Goal: Task Accomplishment & Management: Manage account settings

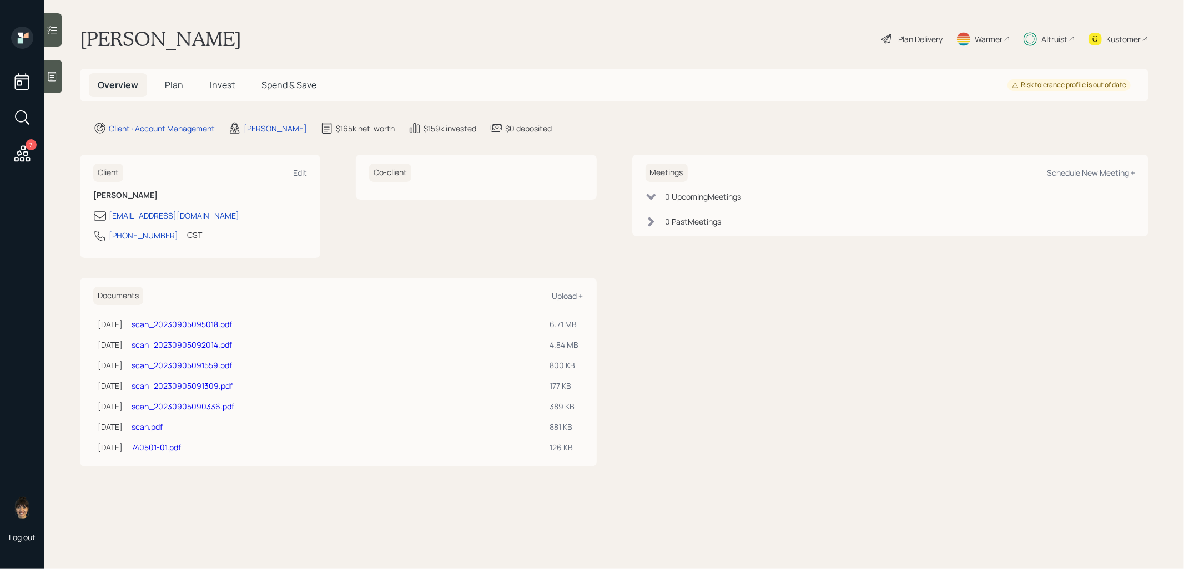
click at [173, 87] on span "Plan" at bounding box center [174, 85] width 18 height 12
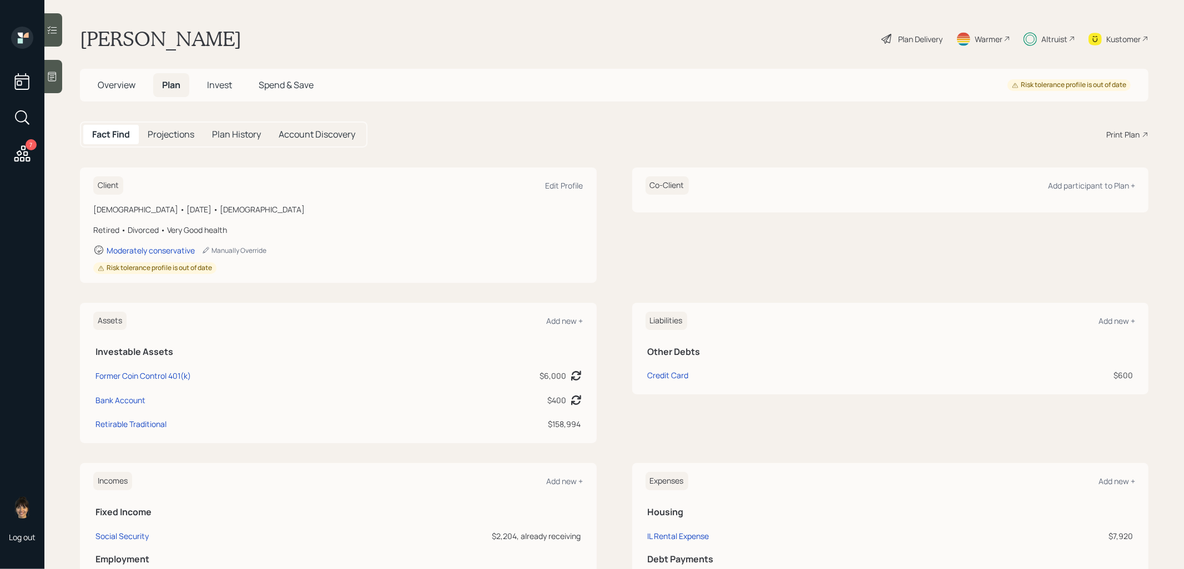
click at [888, 38] on icon at bounding box center [886, 38] width 13 height 13
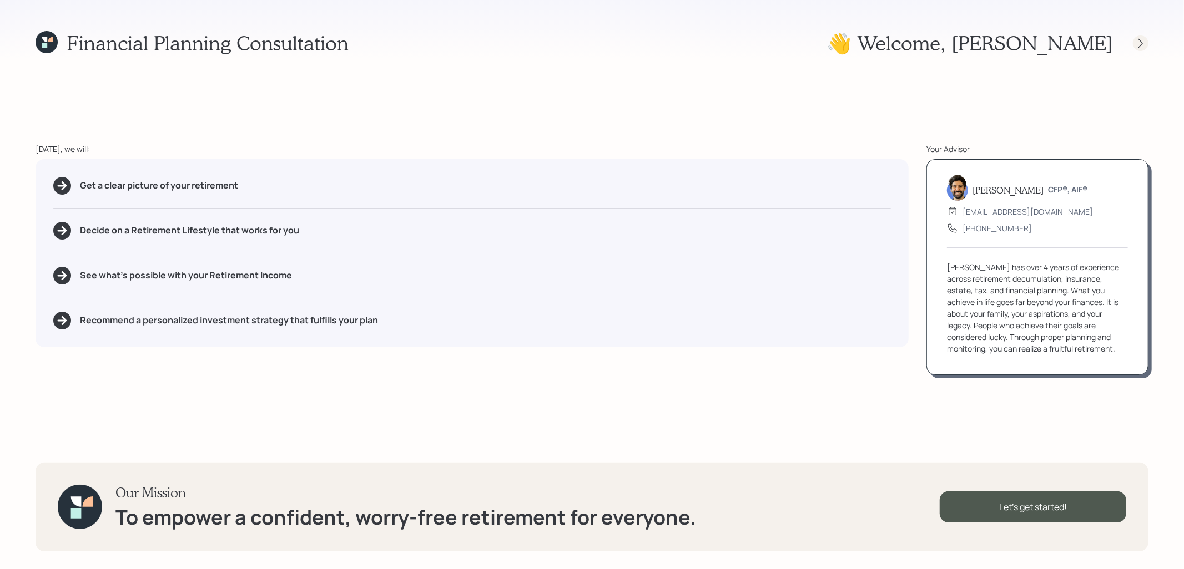
click at [1143, 44] on icon at bounding box center [1140, 43] width 11 height 11
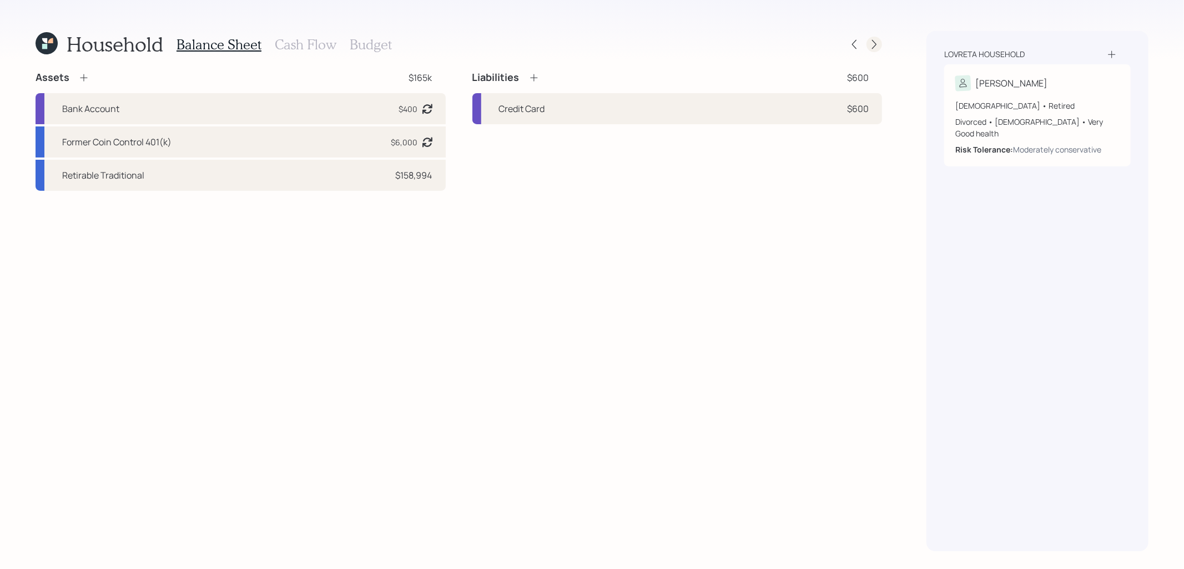
click at [874, 48] on icon at bounding box center [873, 44] width 11 height 11
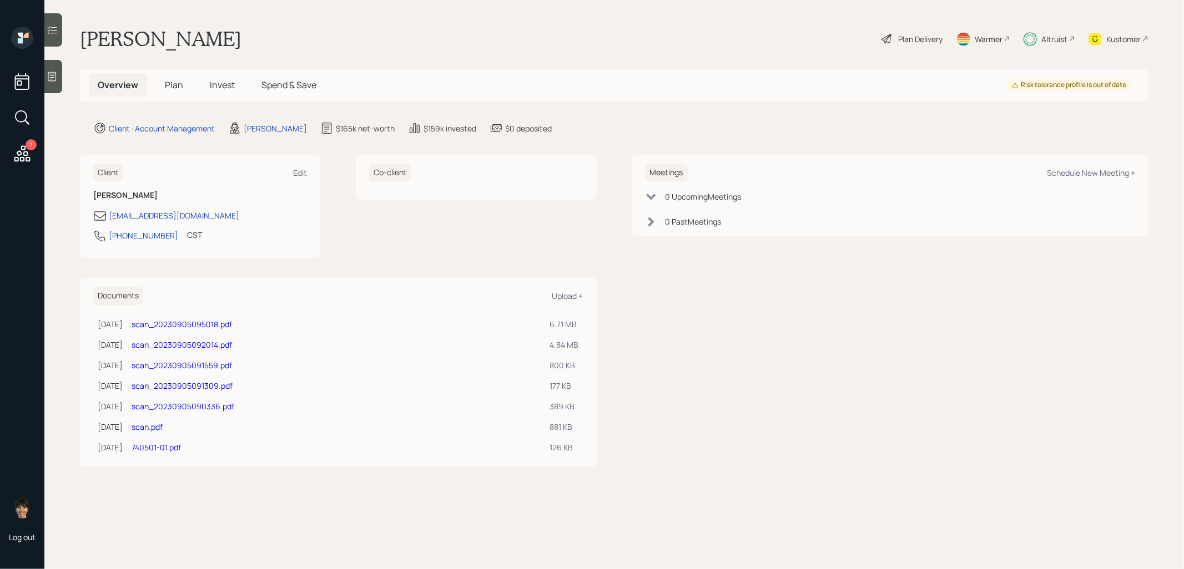
click at [175, 85] on span "Plan" at bounding box center [174, 85] width 18 height 12
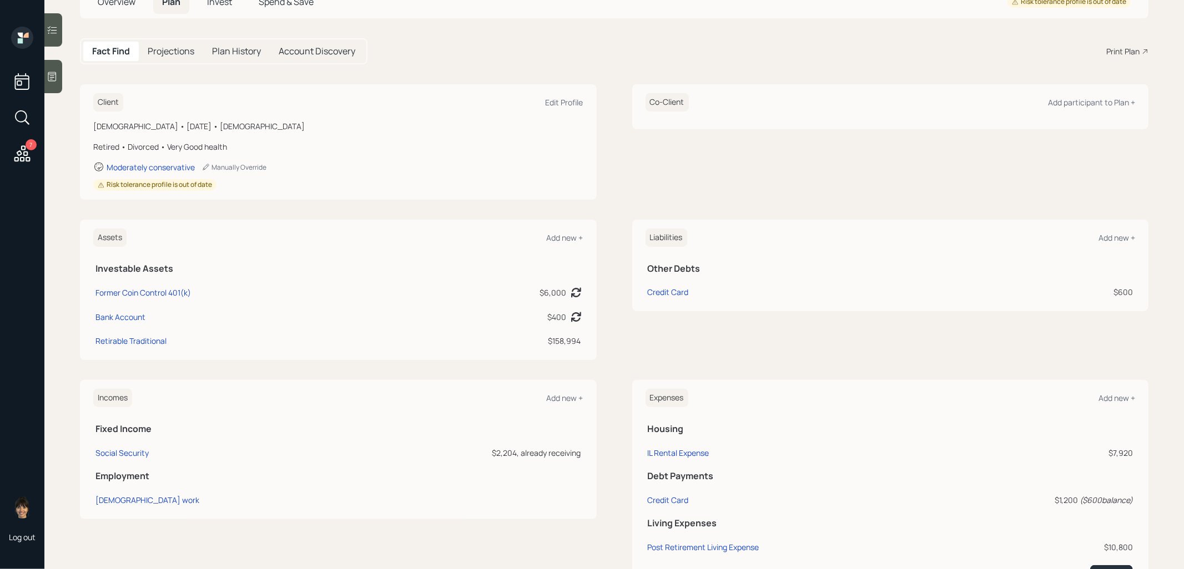
scroll to position [98, 0]
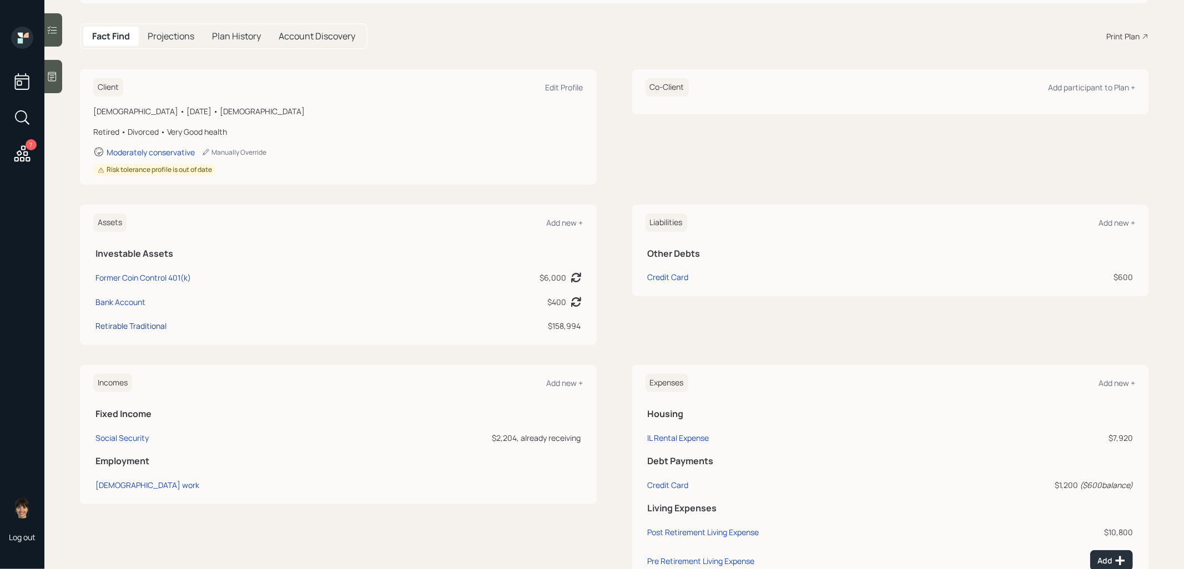
click at [125, 324] on div "Retirable Traditional" at bounding box center [130, 326] width 71 height 12
select select "ira"
select select "balanced"
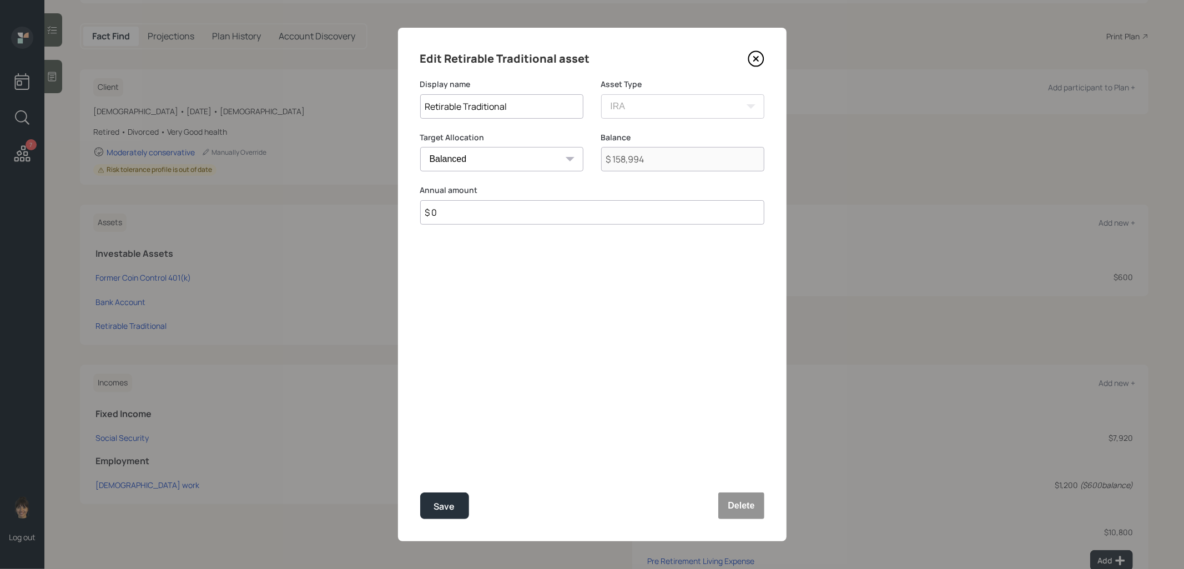
click at [759, 58] on icon at bounding box center [755, 58] width 17 height 17
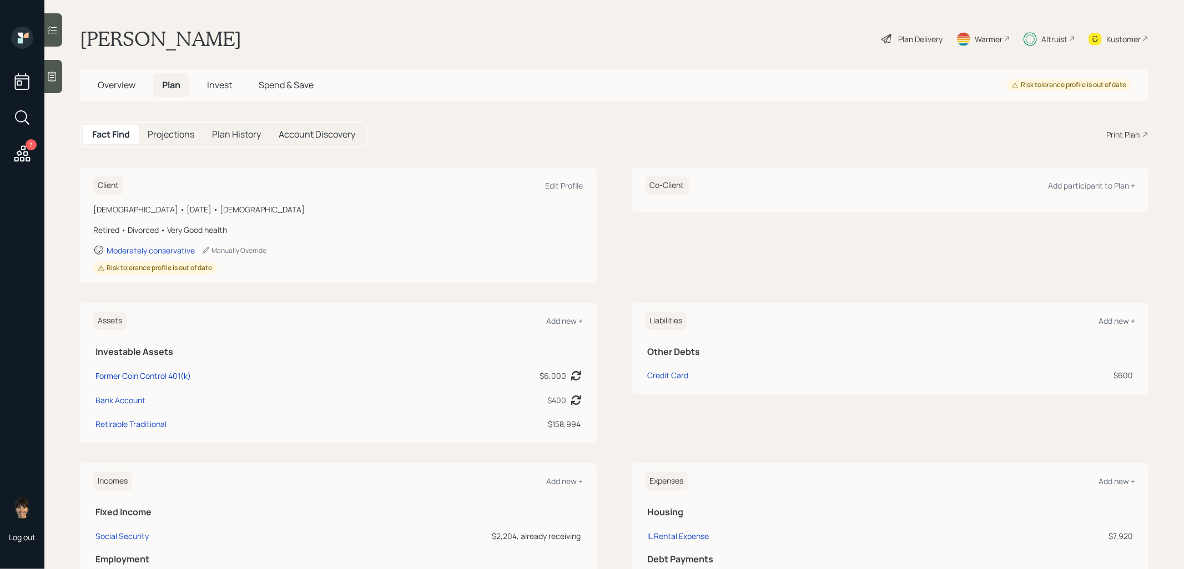
scroll to position [1, 0]
